Goal: Task Accomplishment & Management: Use online tool/utility

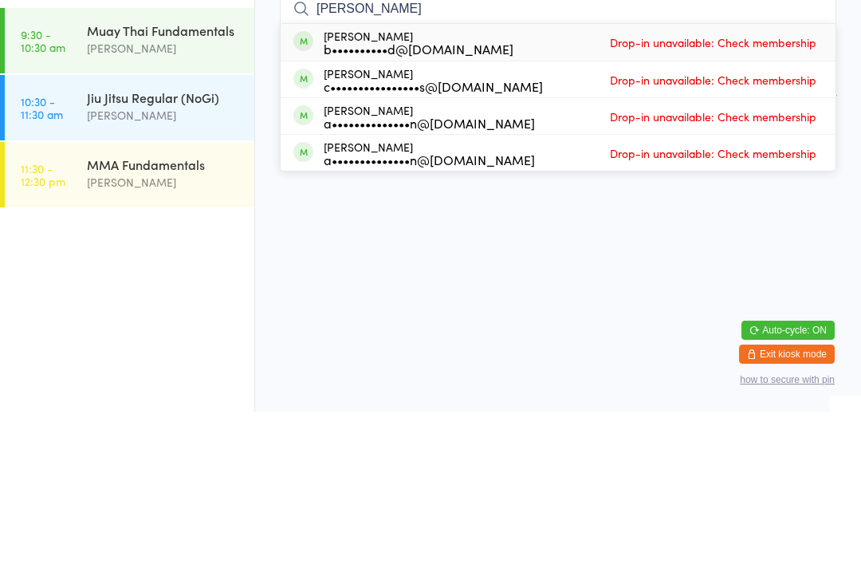
type input "[PERSON_NAME]"
click at [621, 230] on html "You have now entered Kiosk Mode. Members will be able to check themselves in us…" at bounding box center [430, 282] width 861 height 564
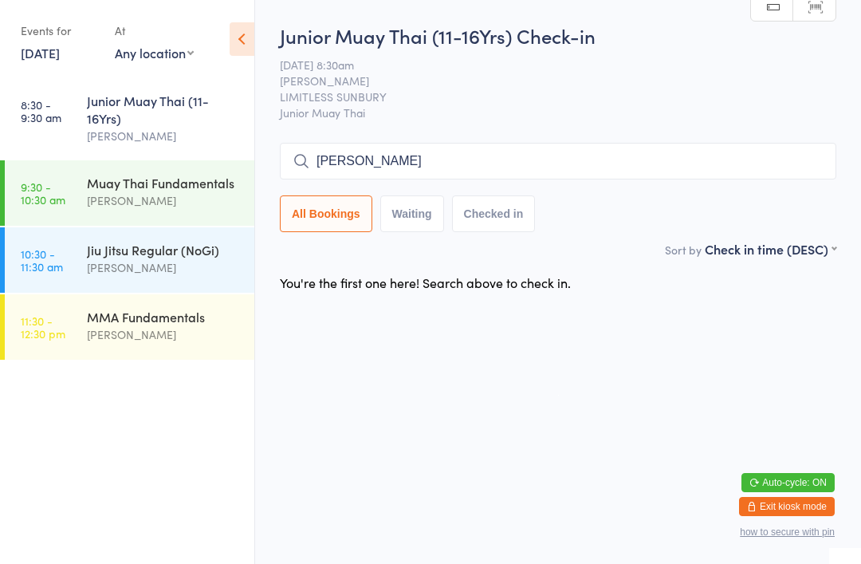
click at [134, 80] on div "Junior Muay Thai (11-16Yrs) [PERSON_NAME]" at bounding box center [170, 118] width 167 height 81
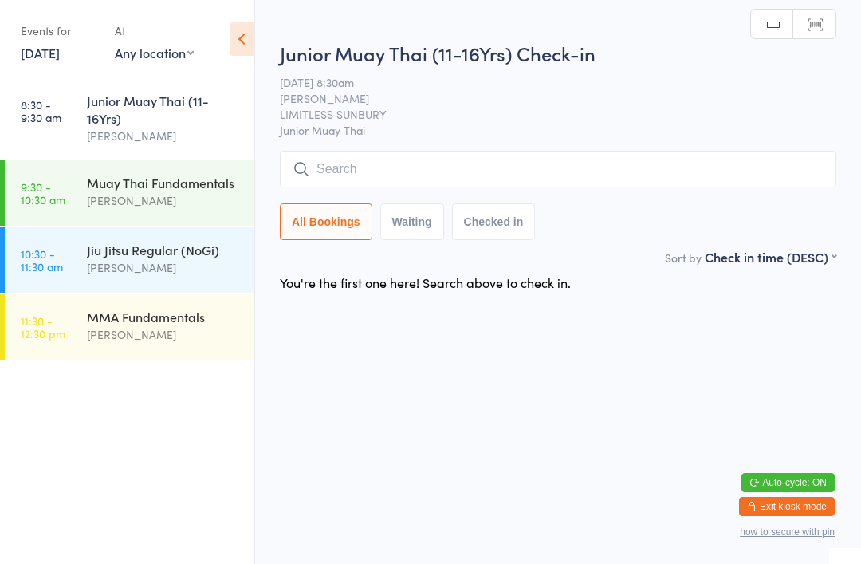
click at [469, 171] on input "search" at bounding box center [558, 169] width 557 height 37
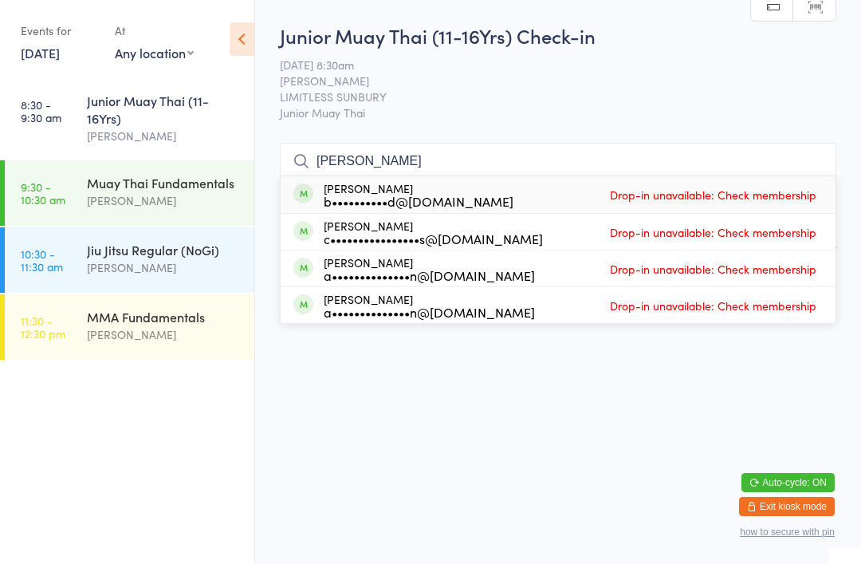
click at [549, 409] on html "You have now entered Kiosk Mode. Members will be able to check themselves in us…" at bounding box center [430, 282] width 861 height 564
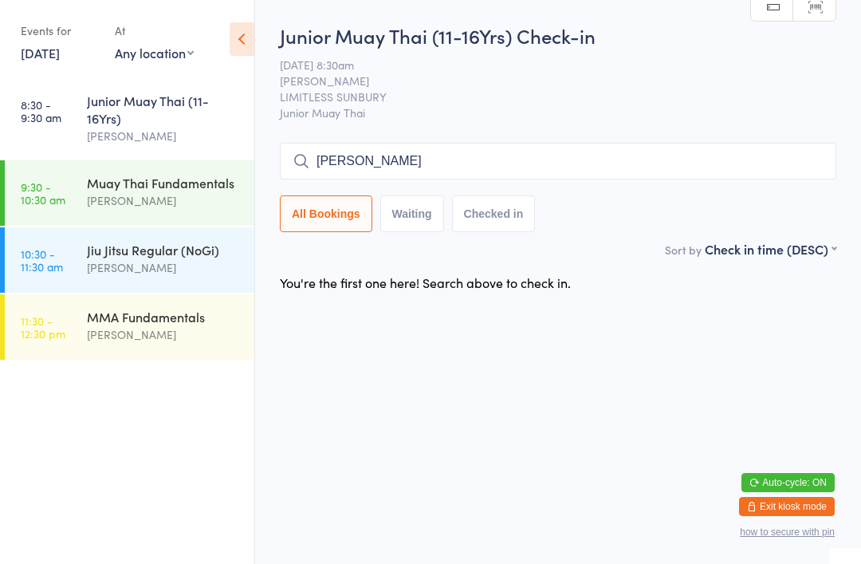
click at [405, 171] on input "[PERSON_NAME]" at bounding box center [558, 161] width 557 height 37
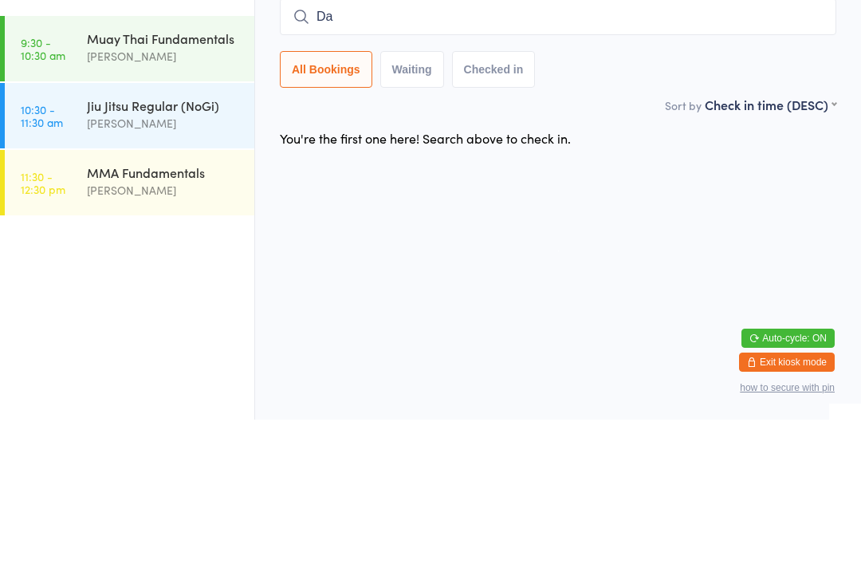
type input "D"
click at [588, 266] on div "You're the first one here! Search above to check in." at bounding box center [558, 282] width 585 height 33
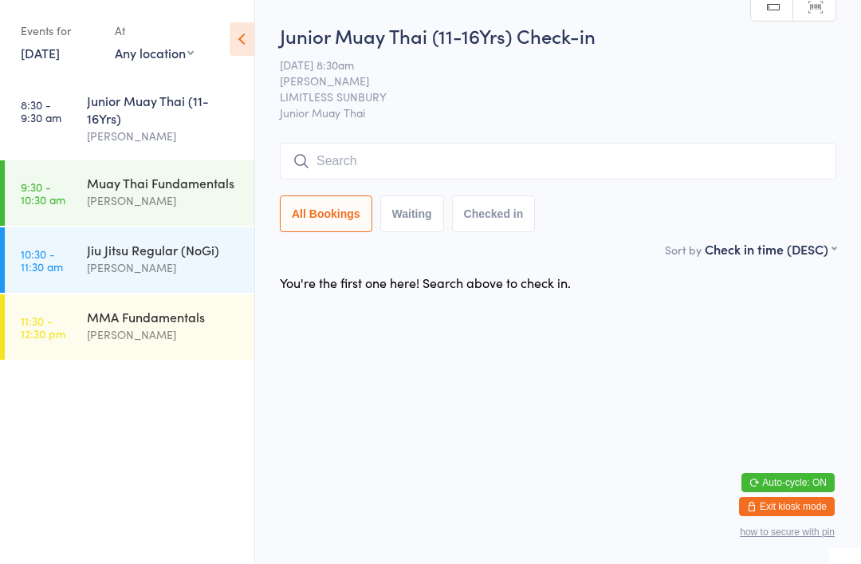
click at [416, 169] on input "search" at bounding box center [558, 161] width 557 height 37
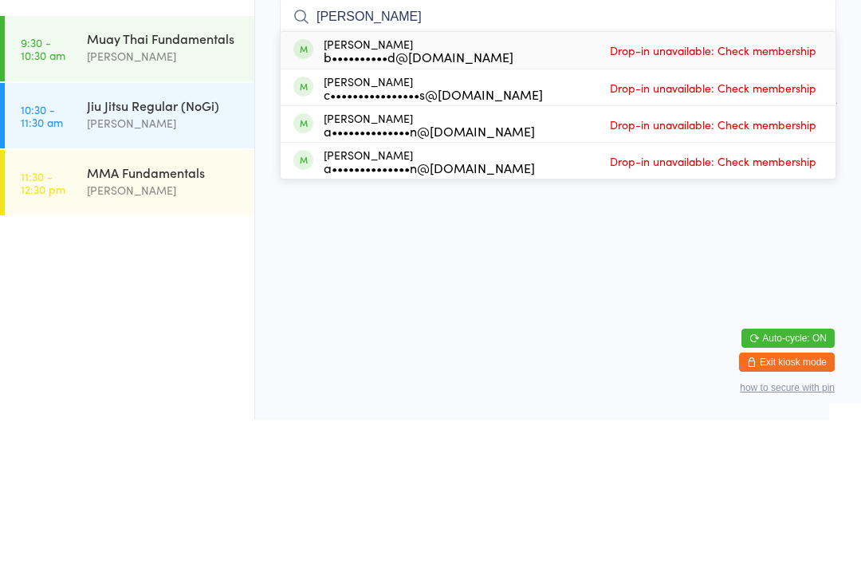
type input "[PERSON_NAME]"
click at [581, 207] on html "You have now entered Kiosk Mode. Members will be able to check themselves in us…" at bounding box center [430, 282] width 861 height 564
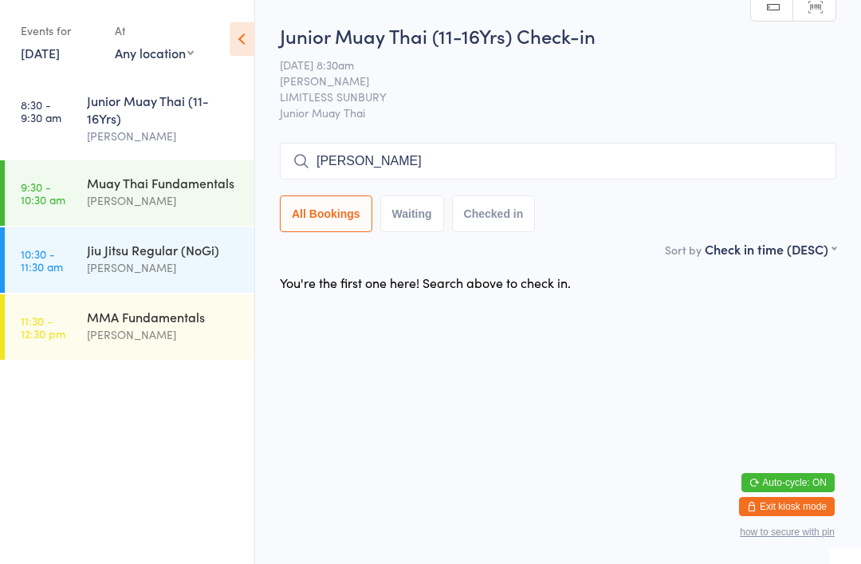
click at [86, 195] on link "9:30 - 10:30 am Muay Thai Fundamentals [PERSON_NAME]" at bounding box center [130, 192] width 250 height 65
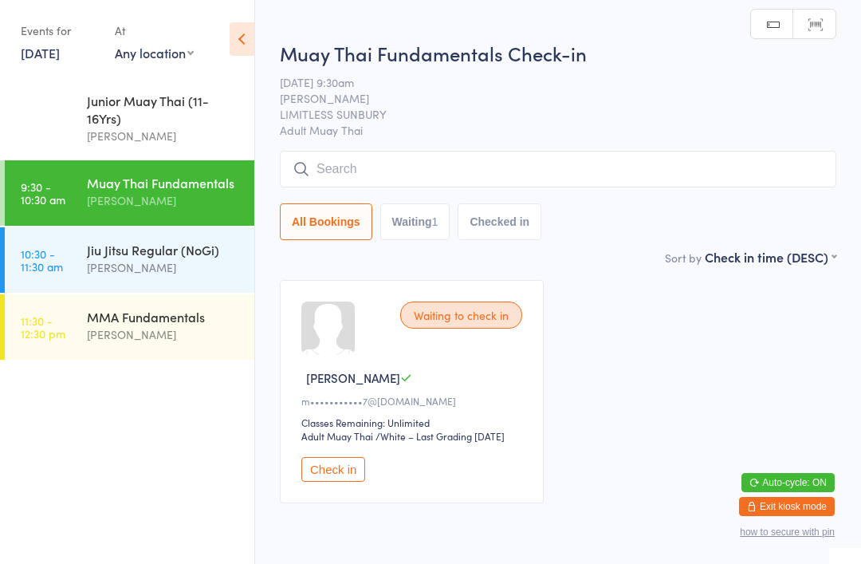
click at [97, 258] on div "Jiu Jitsu Regular (NoGi)" at bounding box center [164, 250] width 154 height 18
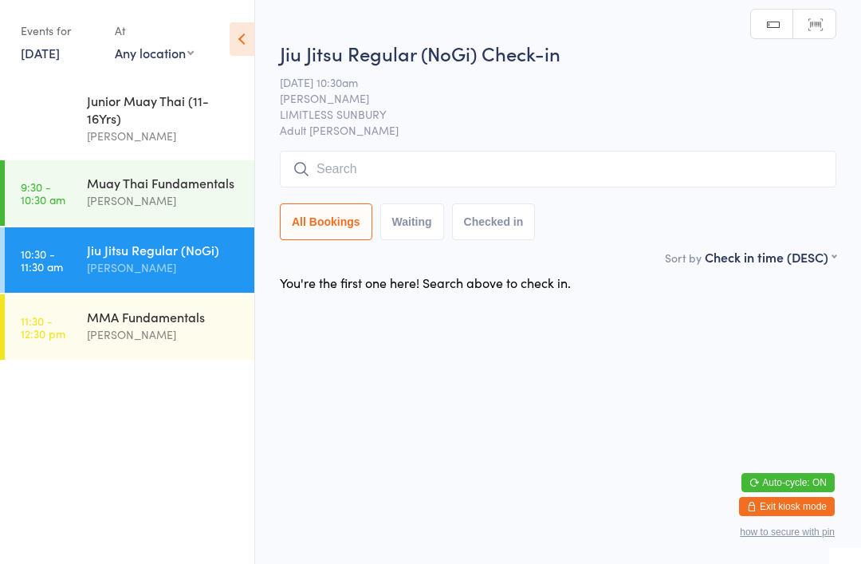
click at [342, 175] on input "search" at bounding box center [558, 169] width 557 height 37
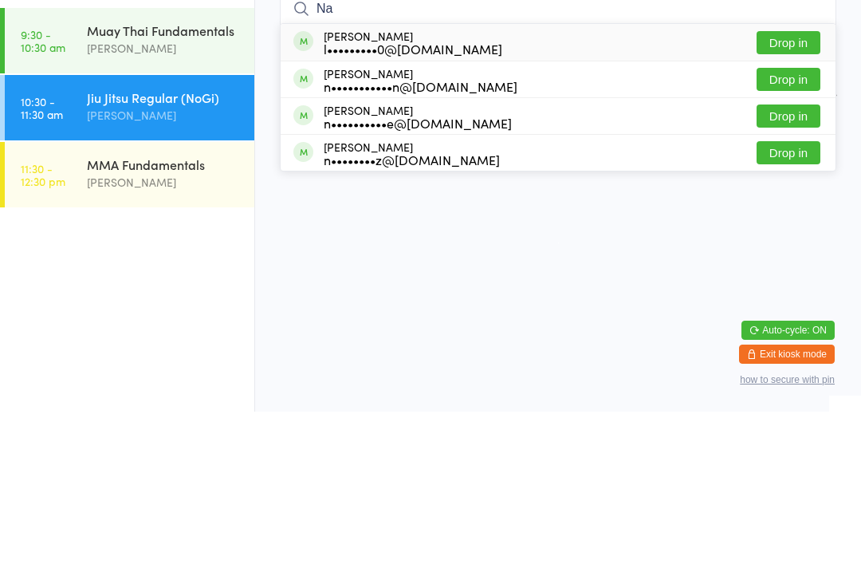
type input "N"
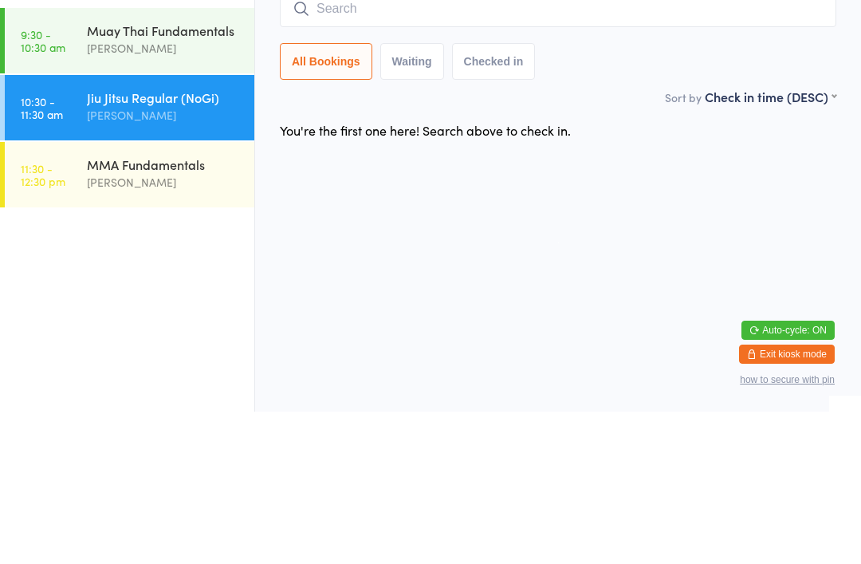
click at [126, 174] on div "Muay Thai Fundamentals" at bounding box center [164, 183] width 154 height 18
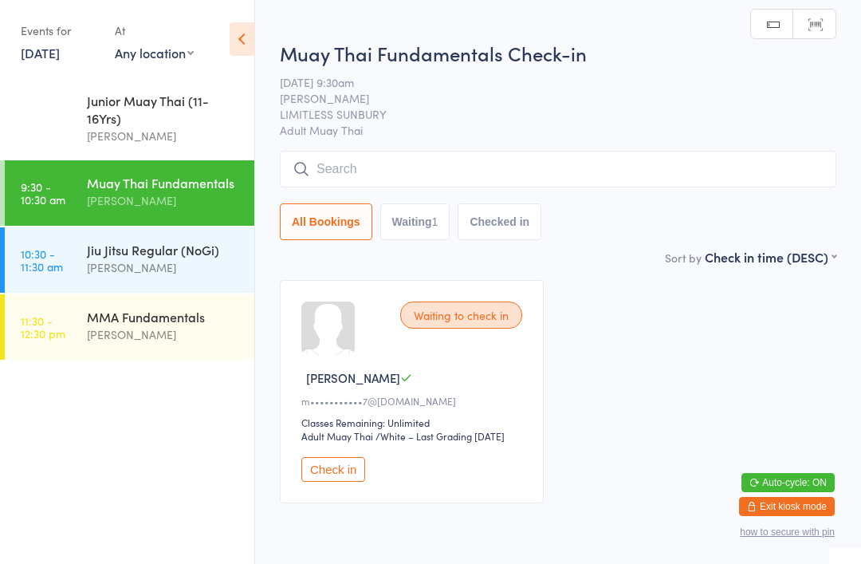
click at [111, 113] on div "Junior Muay Thai (11-16Yrs)" at bounding box center [164, 109] width 154 height 35
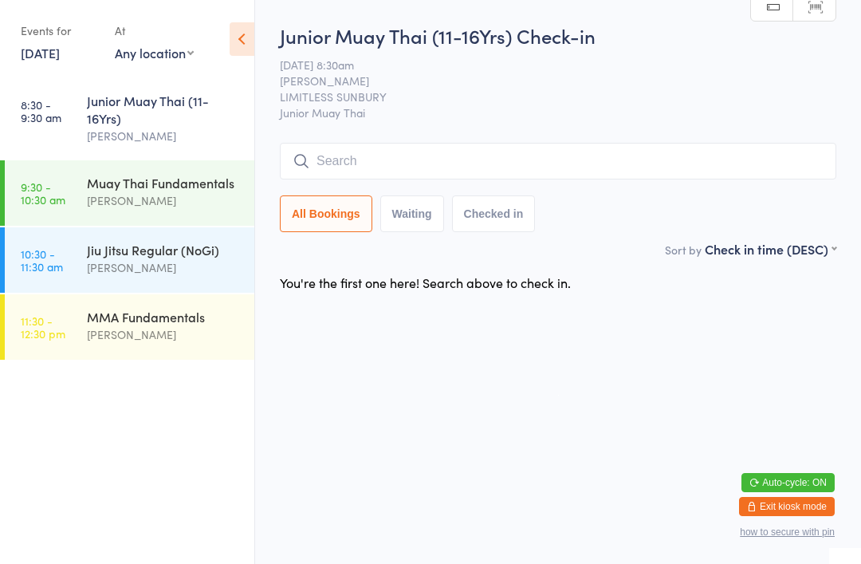
click at [51, 125] on link "8:30 - 9:30 am Junior Muay Thai (11-16Yrs) [PERSON_NAME]" at bounding box center [130, 118] width 250 height 81
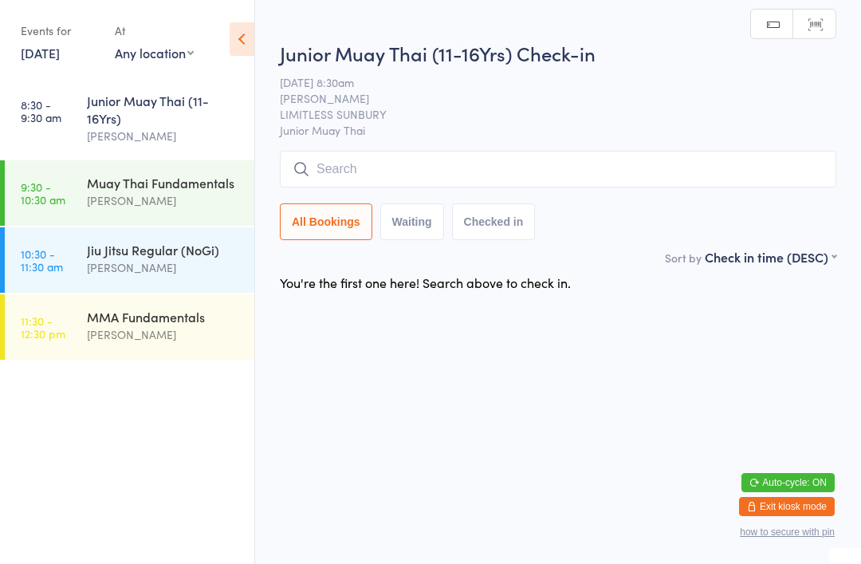
click at [335, 171] on input "search" at bounding box center [558, 169] width 557 height 37
